Goal: Obtain resource: Download file/media

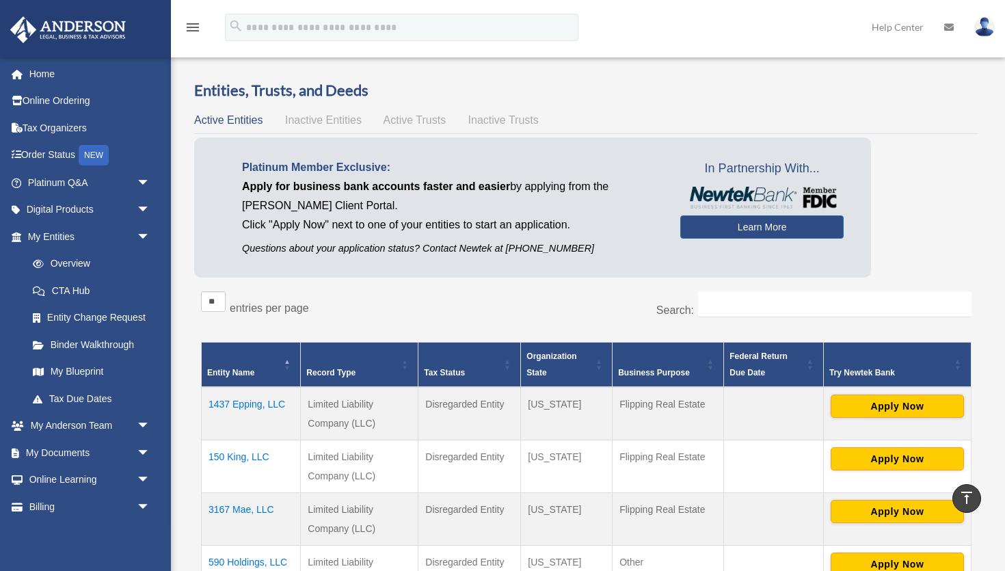
scroll to position [438, 0]
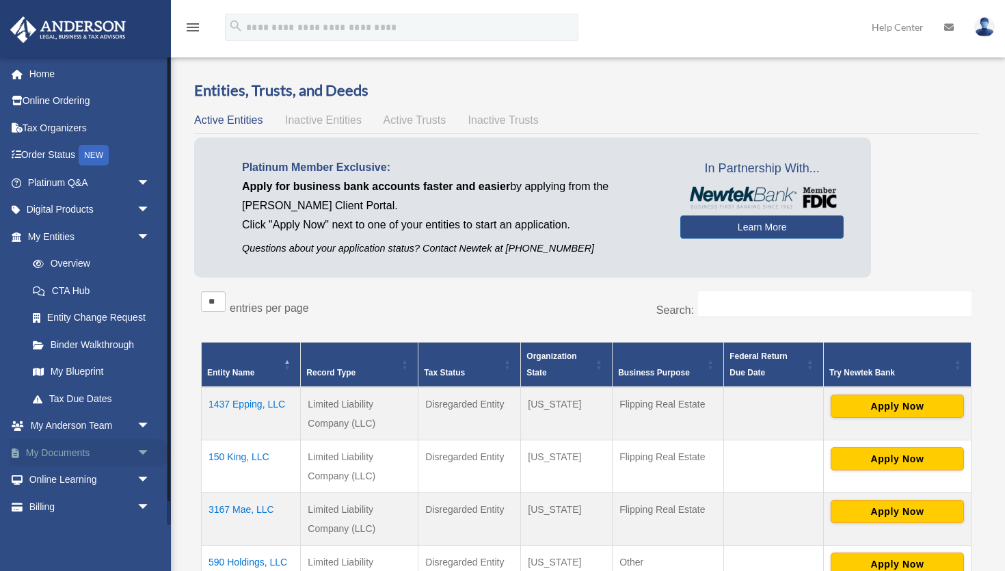
click at [146, 446] on span "arrow_drop_down" at bounding box center [150, 453] width 27 height 28
click at [123, 473] on link "Box" at bounding box center [95, 479] width 152 height 27
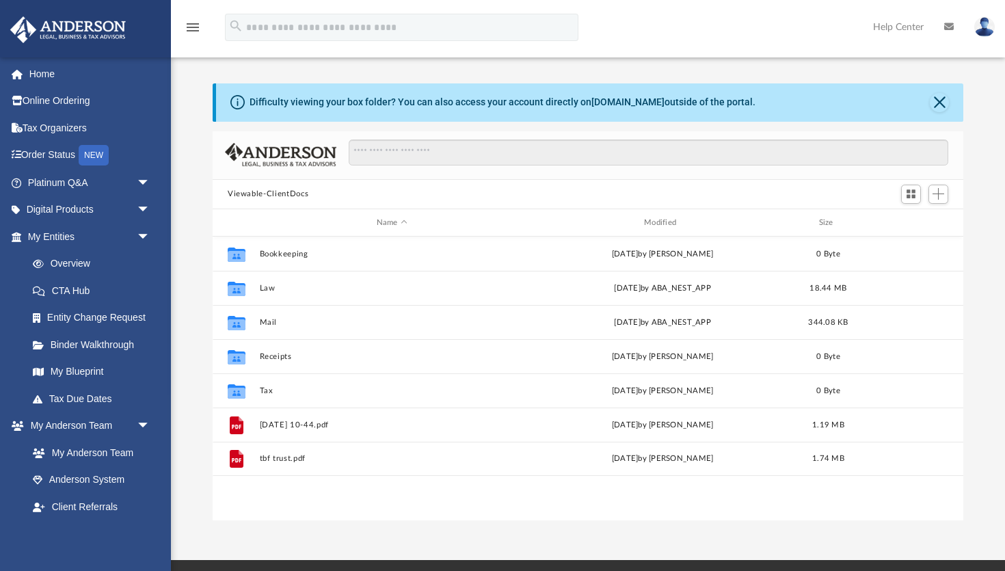
scroll to position [310, 750]
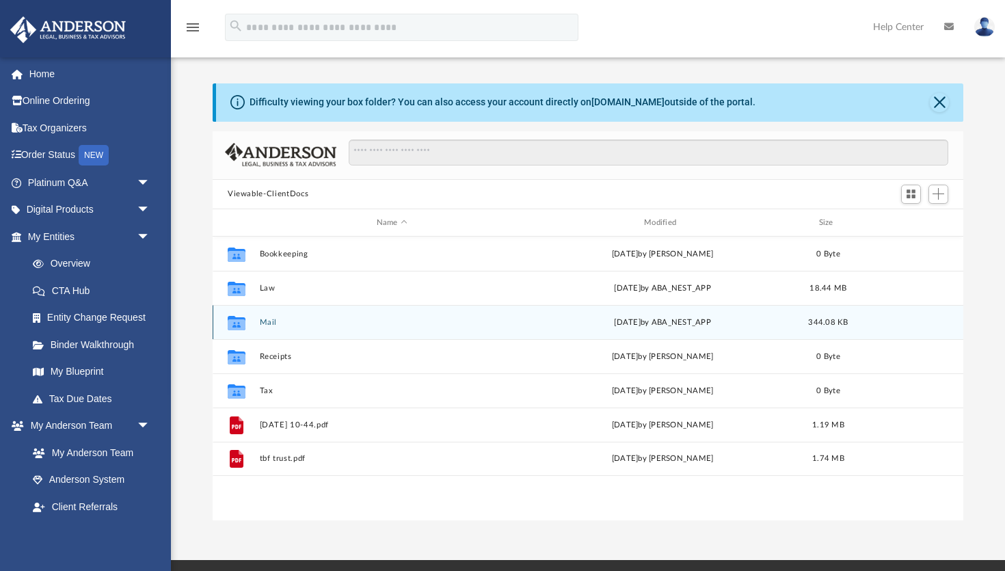
click at [267, 324] on button "Mail" at bounding box center [392, 322] width 265 height 9
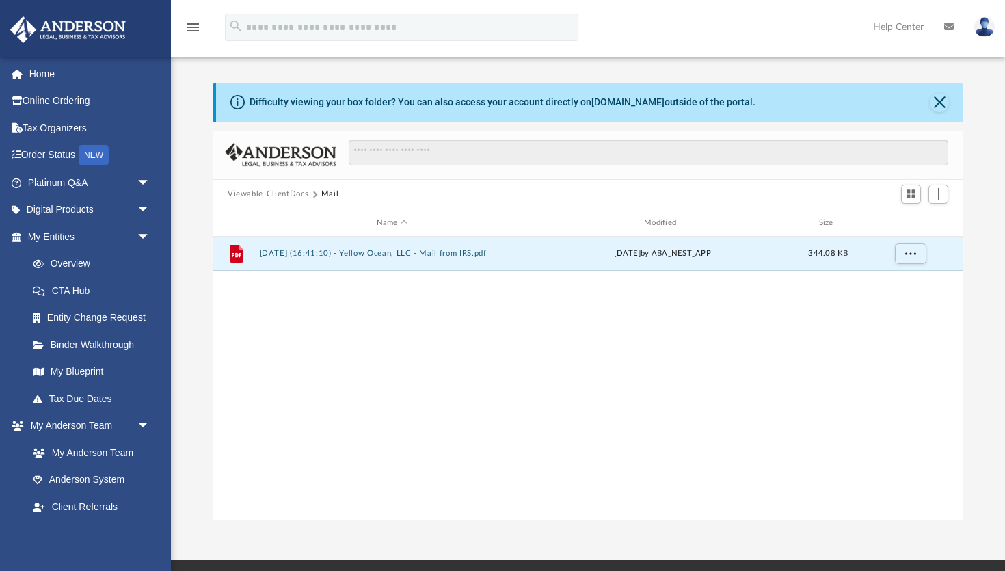
click at [306, 251] on button "2025.07.30 (16:41:10) - Yellow Ocean, LLC - Mail from IRS.pdf" at bounding box center [392, 253] width 265 height 9
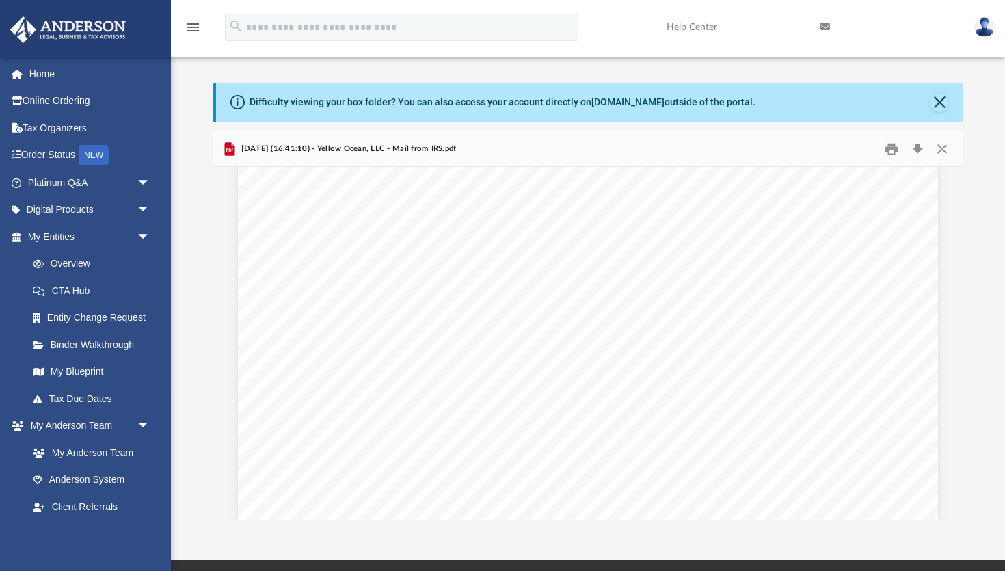
scroll to position [0, 0]
